Goal: Task Accomplishment & Management: Use online tool/utility

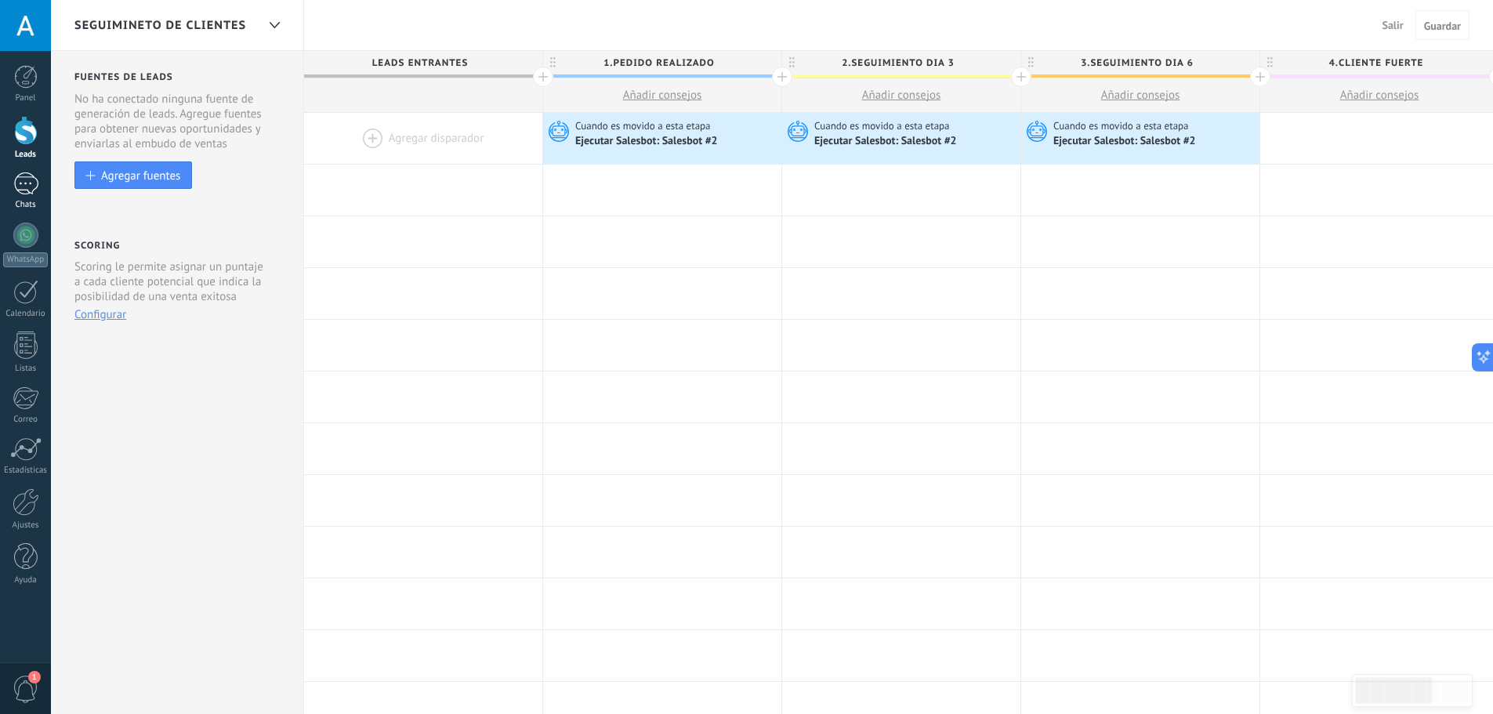
click at [22, 183] on div at bounding box center [25, 183] width 25 height 23
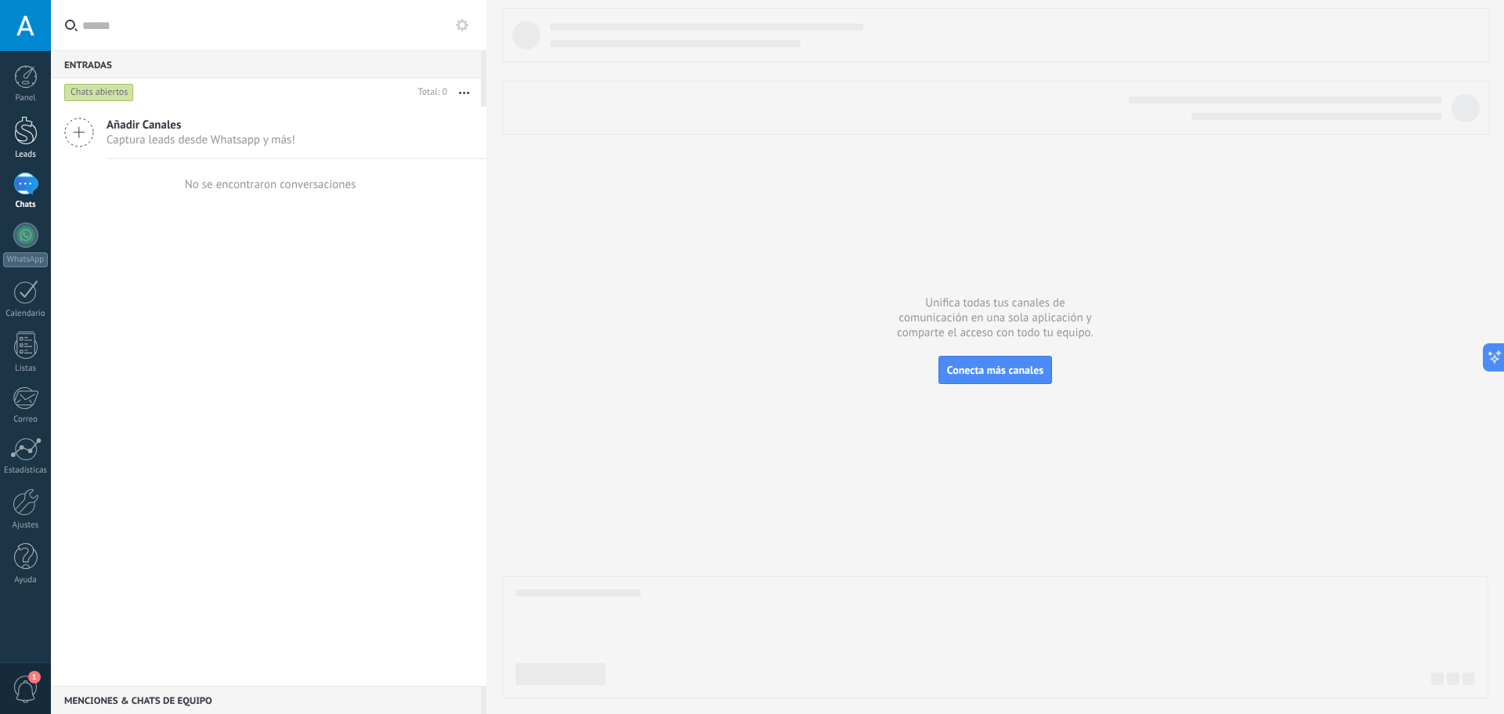
click at [17, 139] on div at bounding box center [26, 130] width 24 height 29
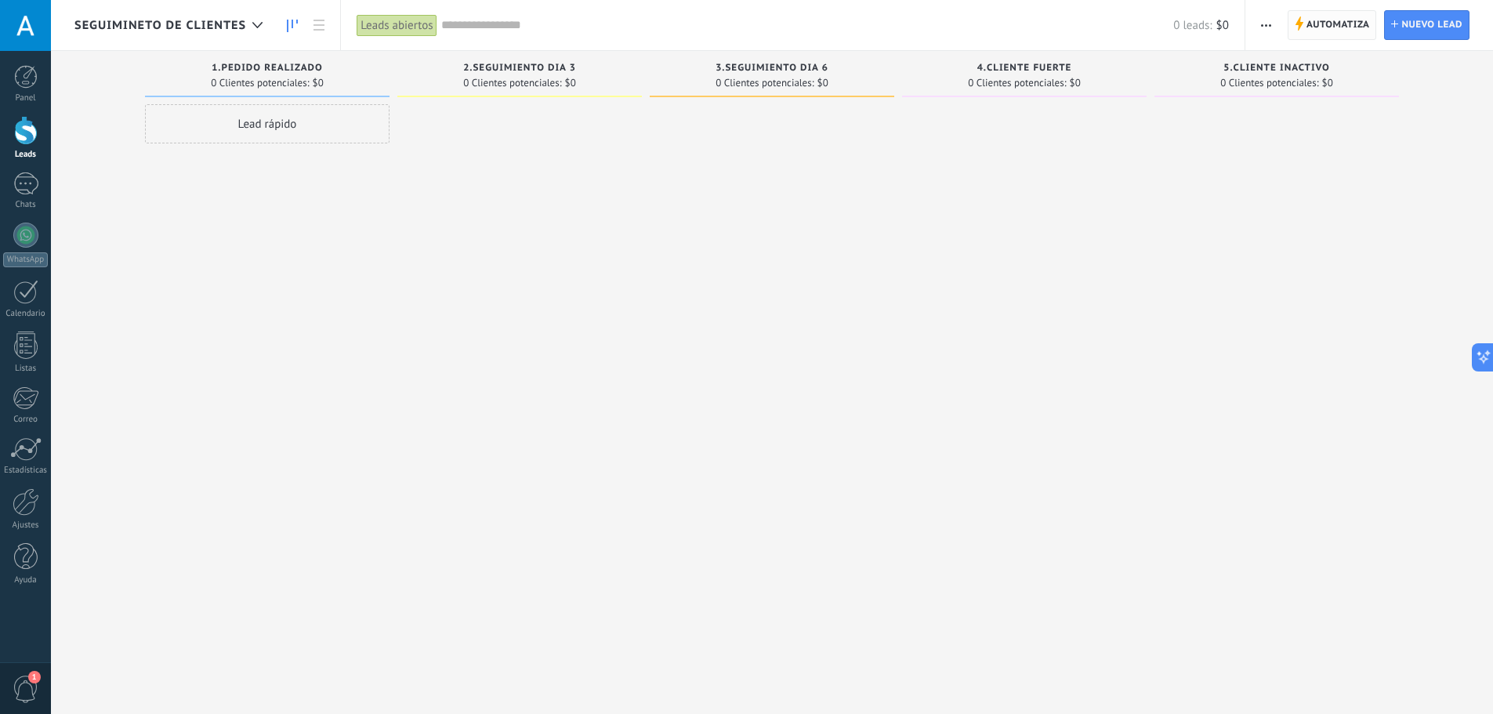
click at [1320, 25] on span "Automatiza" at bounding box center [1337, 25] width 63 height 28
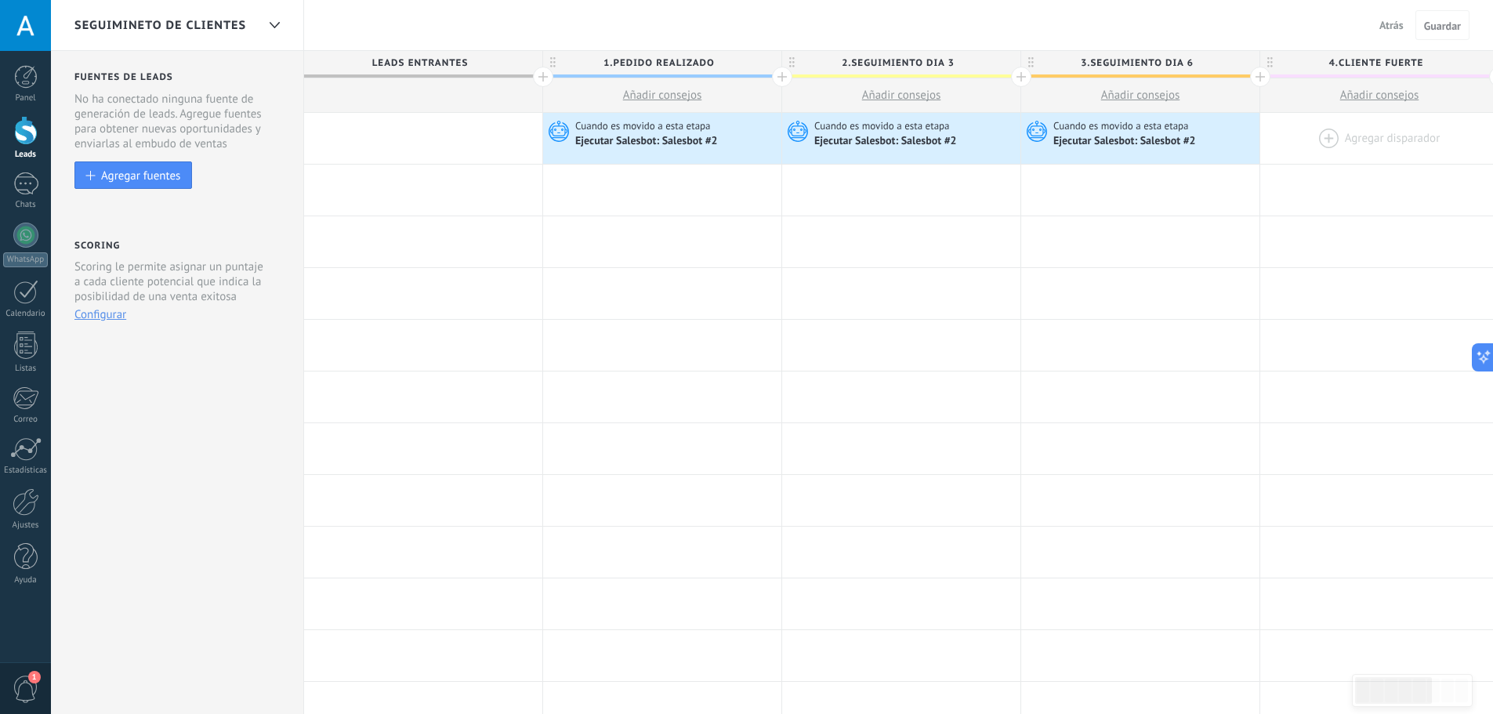
click at [1329, 138] on div at bounding box center [1379, 138] width 238 height 51
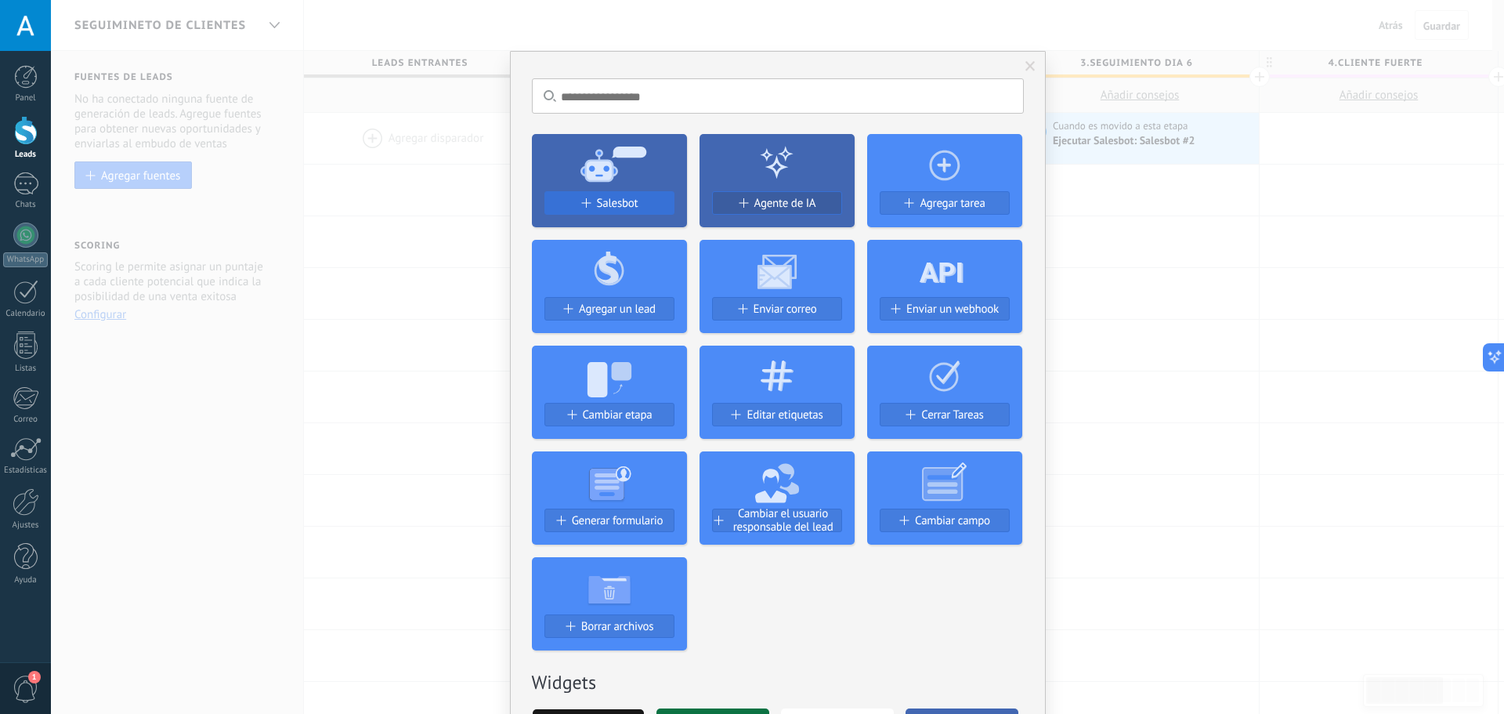
click at [603, 208] on span "Salesbot" at bounding box center [618, 203] width 42 height 13
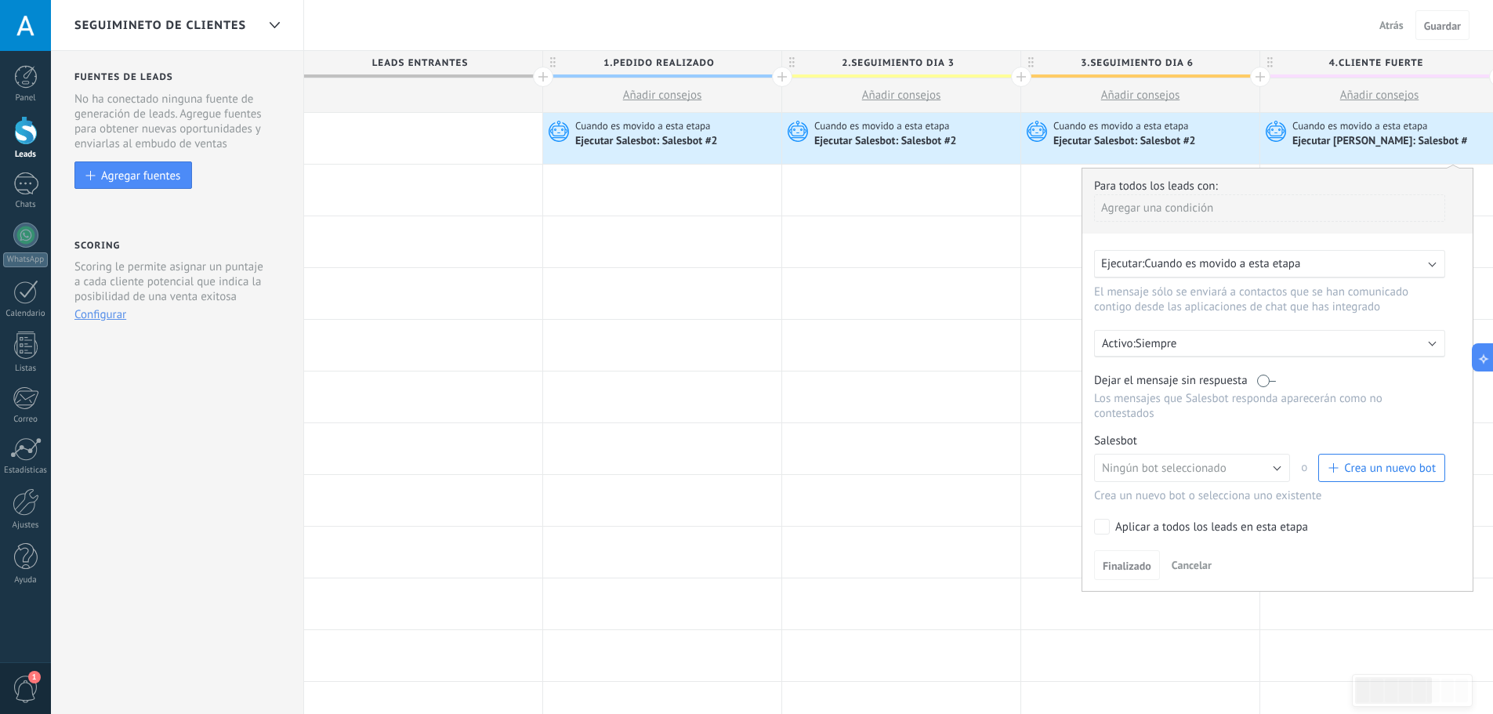
click at [1356, 464] on span "Crea un nuevo bot" at bounding box center [1390, 468] width 92 height 15
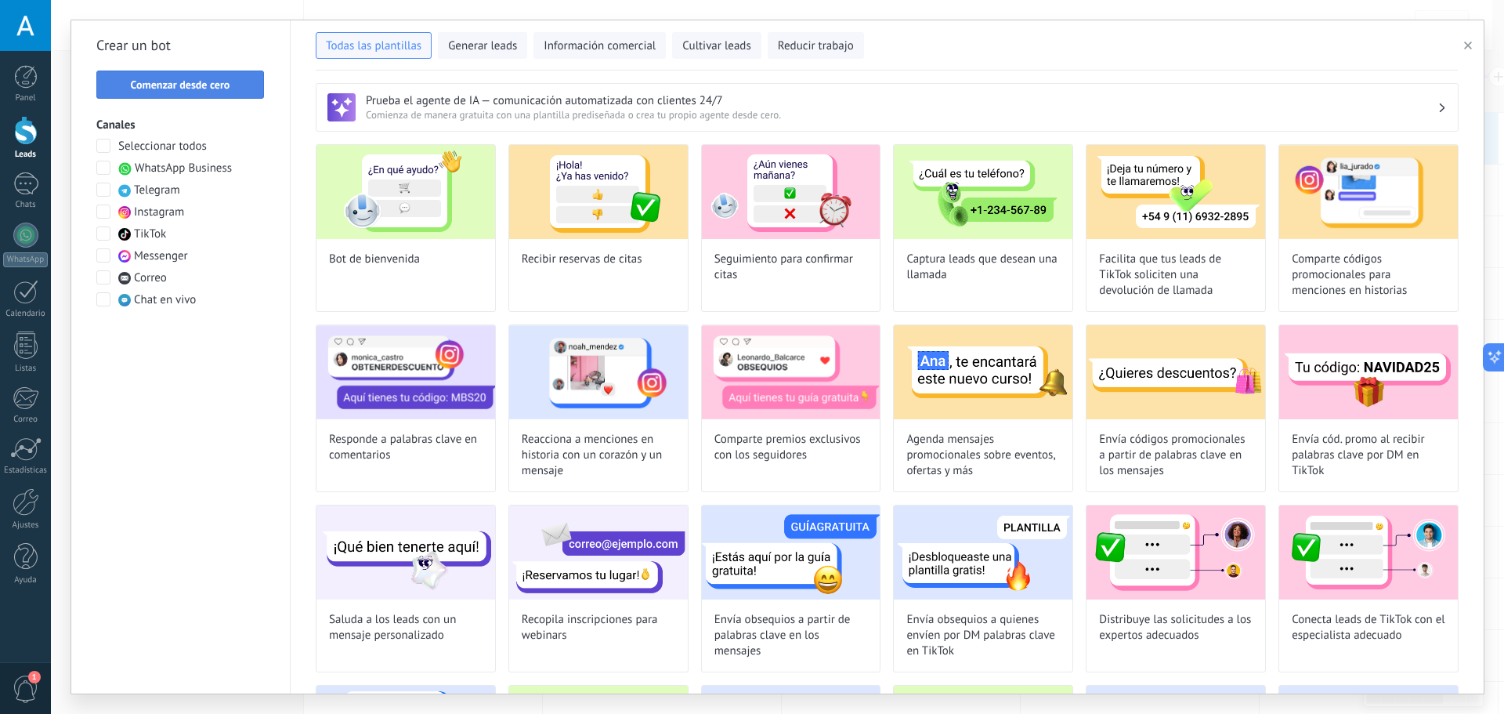
click at [153, 90] on span "Comenzar desde cero" at bounding box center [181, 84] width 100 height 11
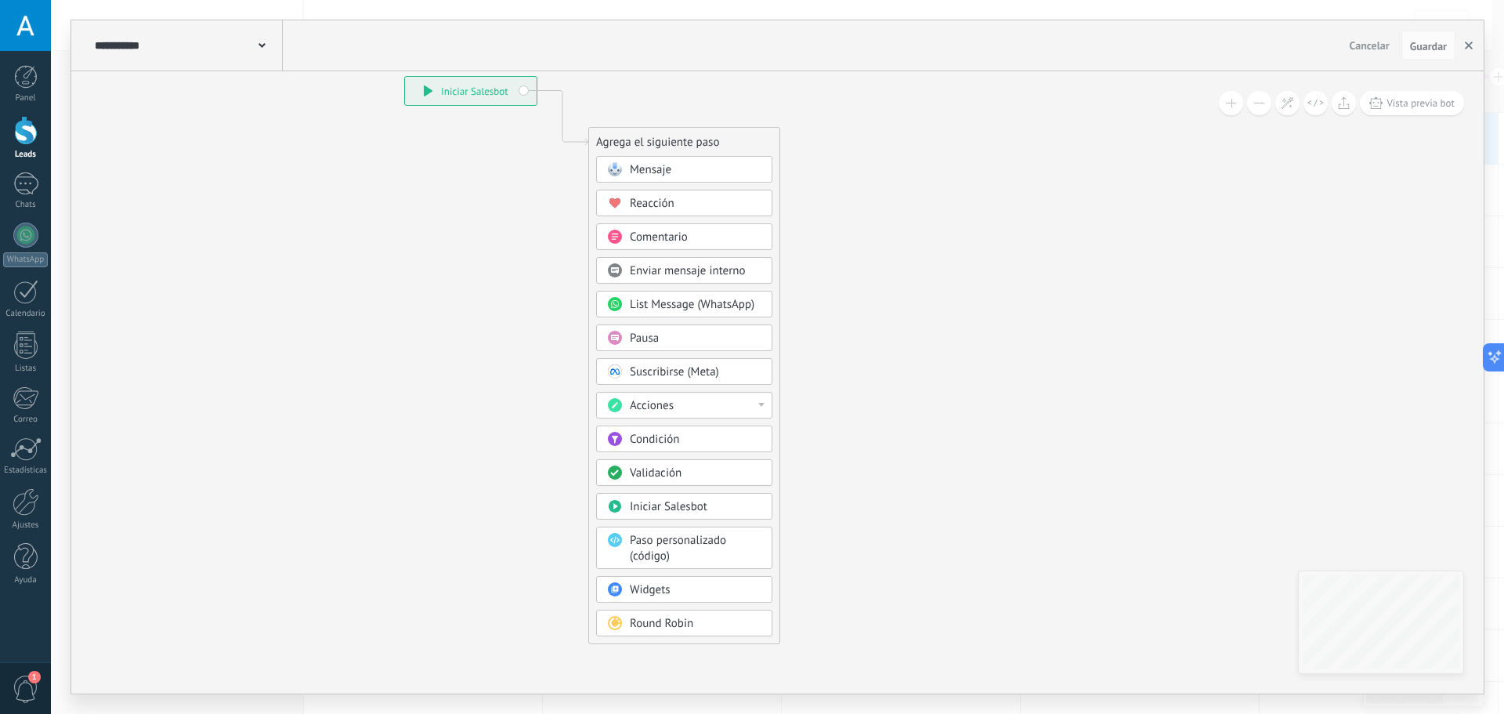
click at [1466, 45] on icon "button" at bounding box center [1469, 46] width 8 height 8
